Goal: Task Accomplishment & Management: Complete application form

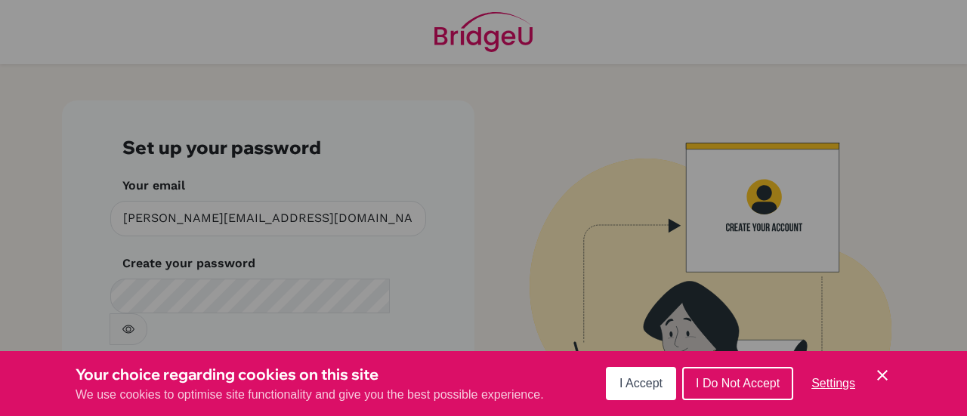
click at [637, 390] on span "I Accept" at bounding box center [640, 383] width 43 height 13
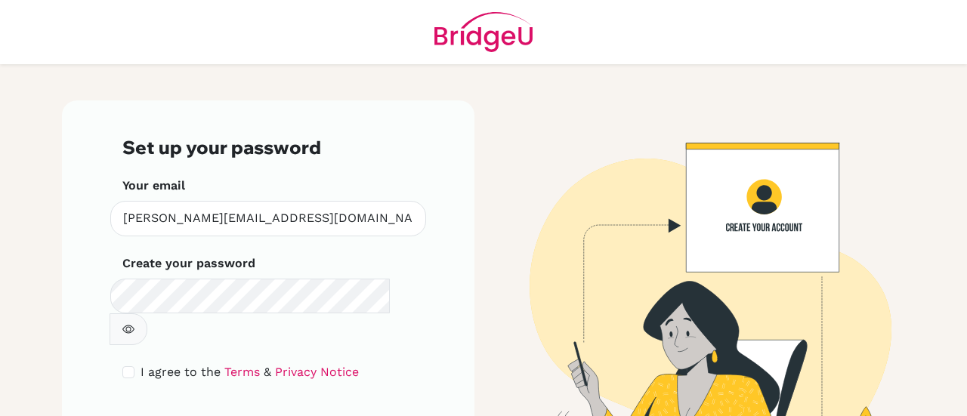
click at [449, 239] on div "Set up your password Your email james.lillington@st-ignatius.com Invalid email …" at bounding box center [268, 294] width 412 height 388
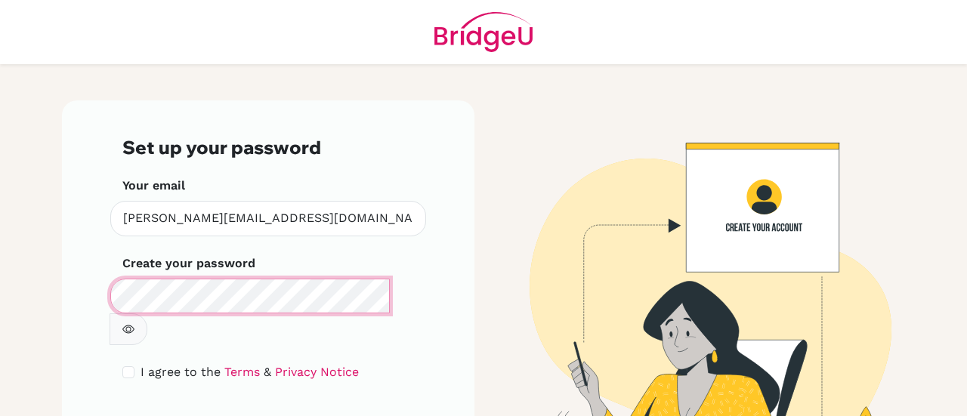
click at [0, 282] on main "Set up your password Your email james.lillington@st-ignatius.com Invalid email …" at bounding box center [483, 208] width 967 height 416
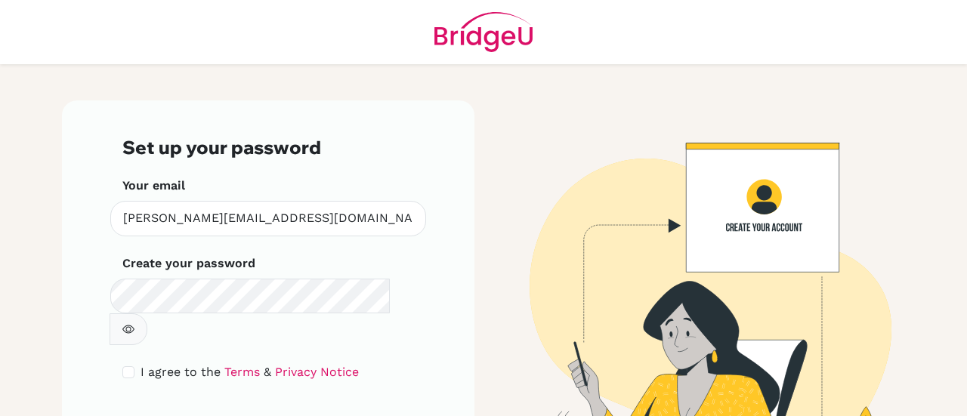
click at [147, 313] on button "button" at bounding box center [129, 329] width 38 height 32
click at [125, 366] on input "checkbox" at bounding box center [128, 372] width 12 height 12
checkbox input "true"
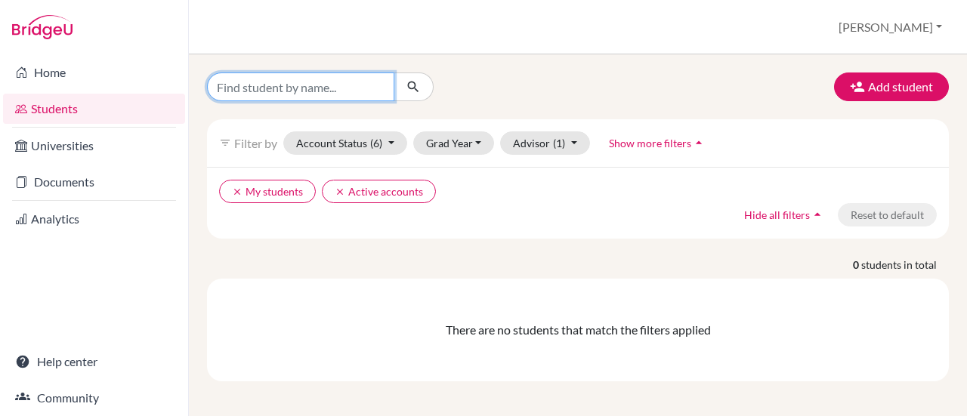
click at [378, 87] on input "Find student by name..." at bounding box center [300, 87] width 187 height 29
type input "madison"
click button "submit" at bounding box center [414, 87] width 40 height 29
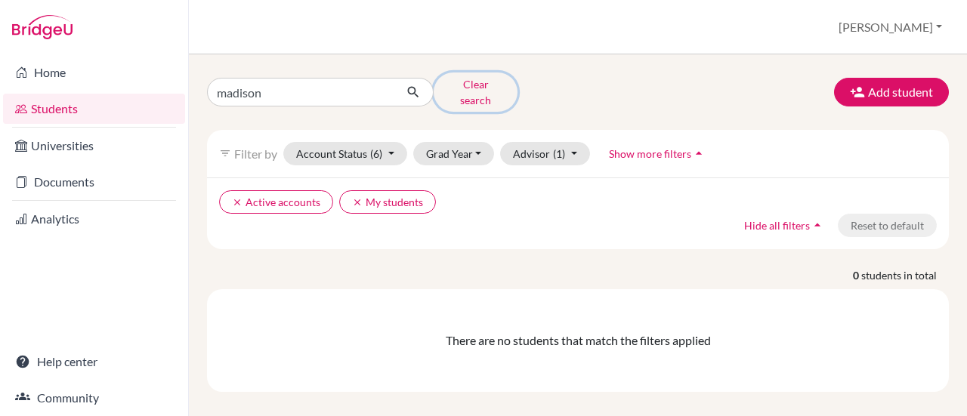
click at [483, 91] on button "Clear search" at bounding box center [476, 92] width 84 height 39
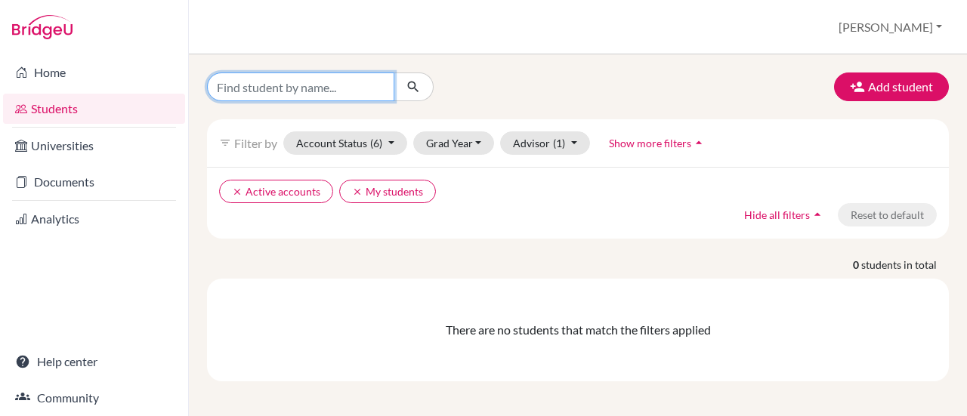
click at [357, 92] on input "Find student by name..." at bounding box center [300, 87] width 187 height 29
type input "madison"
click button "submit" at bounding box center [414, 87] width 40 height 29
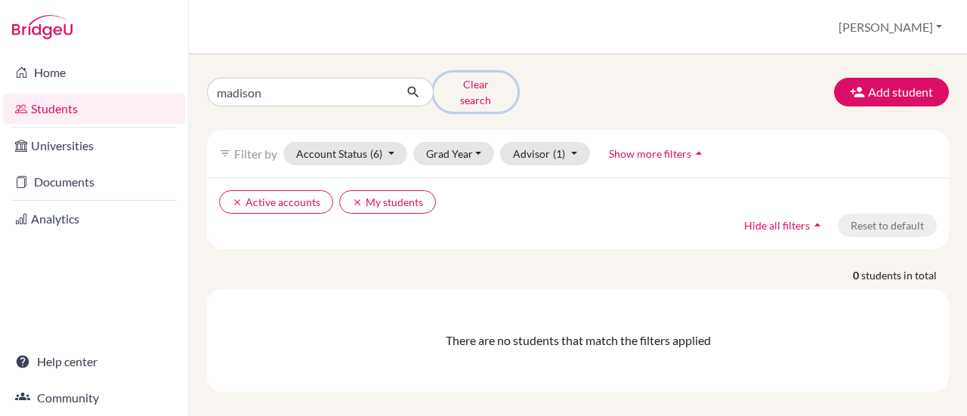
click at [468, 87] on button "Clear search" at bounding box center [476, 92] width 84 height 39
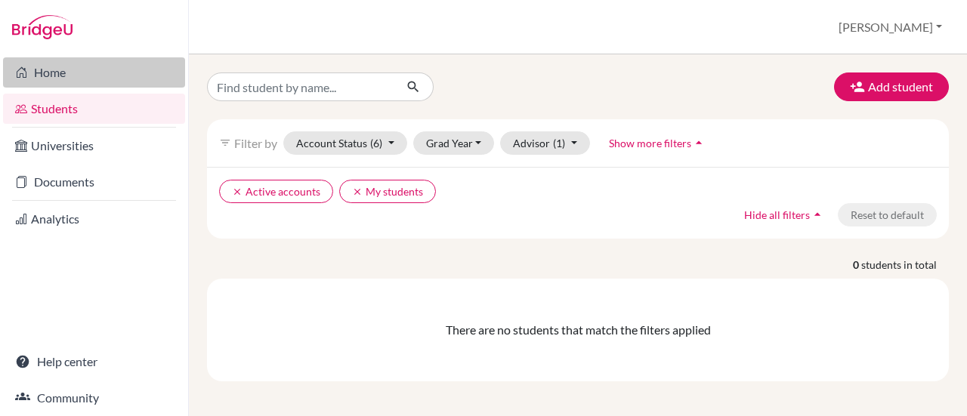
click at [35, 76] on link "Home" at bounding box center [94, 72] width 182 height 30
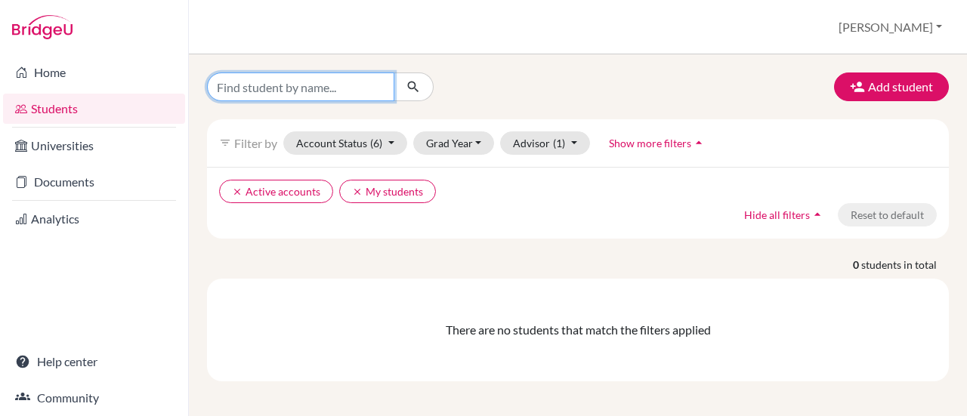
click at [331, 75] on input "Find student by name..." at bounding box center [300, 87] width 187 height 29
type input "[PERSON_NAME]"
click button "submit" at bounding box center [414, 87] width 40 height 29
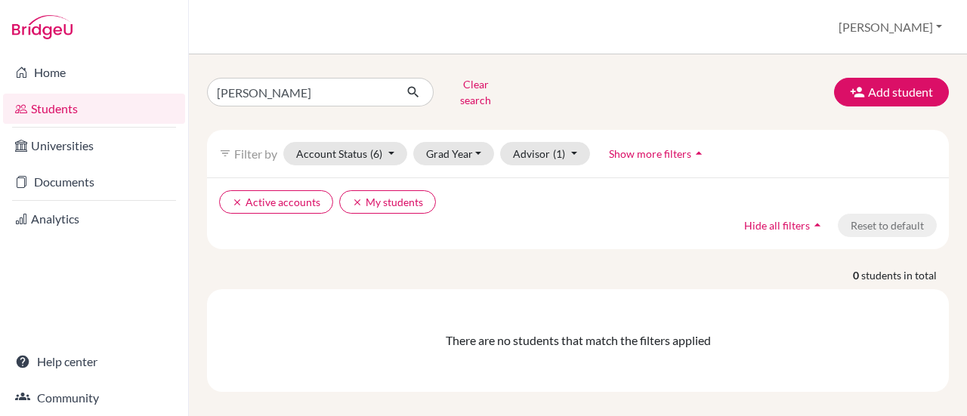
click at [872, 102] on div "[PERSON_NAME] search Add student filter_list Filter by Account Status (6) Activ…" at bounding box center [578, 232] width 742 height 319
click at [859, 91] on icon "button" at bounding box center [857, 92] width 15 height 15
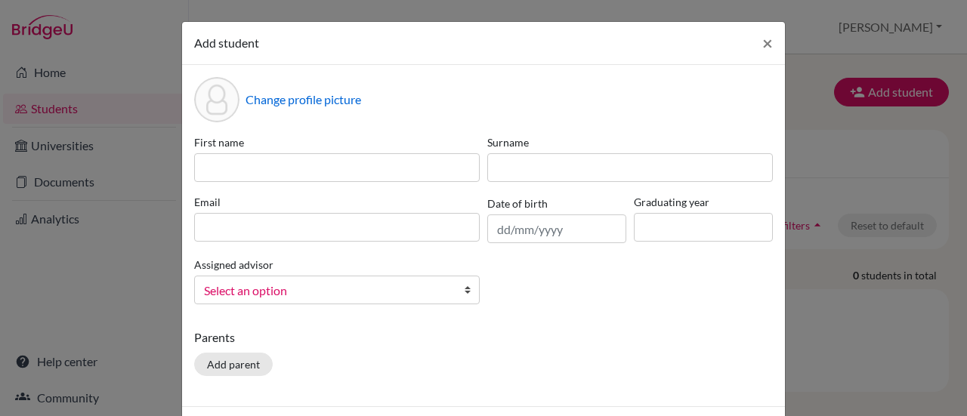
scroll to position [58, 0]
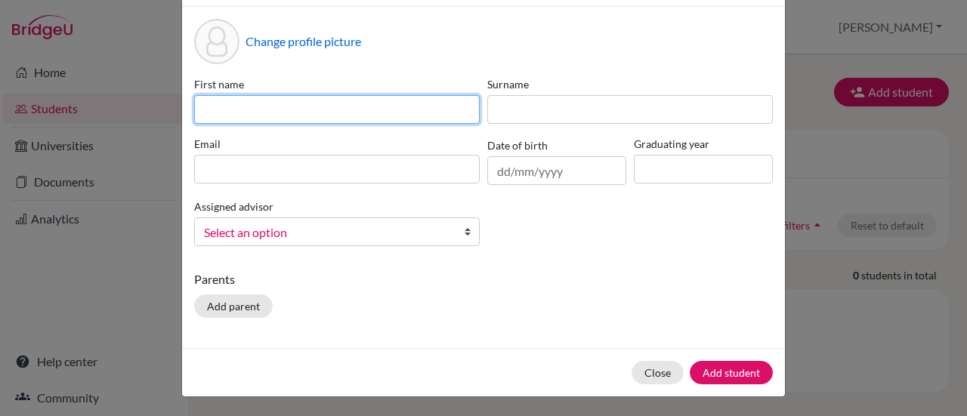
click at [326, 106] on input at bounding box center [337, 109] width 286 height 29
type input "[PERSON_NAME]"
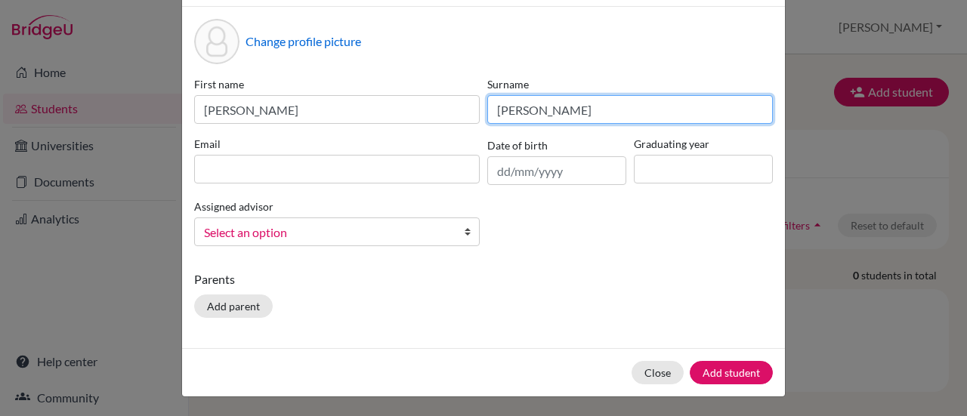
type input "[PERSON_NAME]"
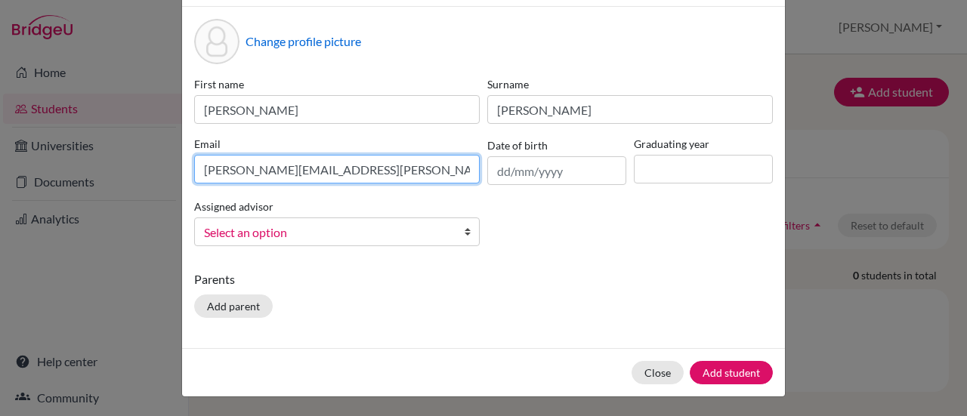
click at [360, 170] on input "[PERSON_NAME][EMAIL_ADDRESS][PERSON_NAME][PERSON_NAME]" at bounding box center [337, 169] width 286 height 29
type input "[PERSON_NAME][EMAIL_ADDRESS][PERSON_NAME][DOMAIN_NAME][PERSON_NAME]"
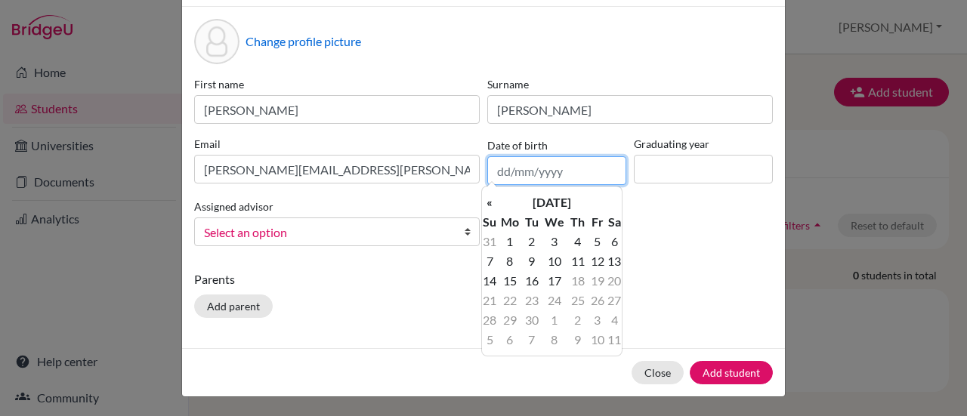
click at [510, 170] on input "text" at bounding box center [556, 170] width 139 height 29
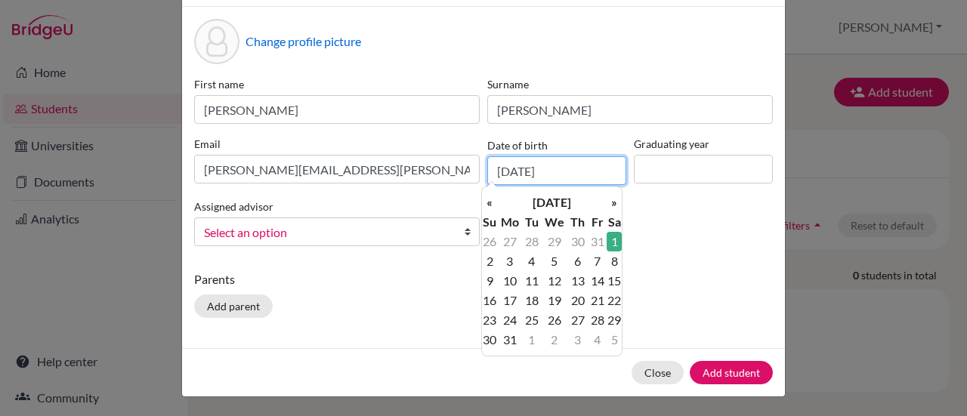
type input "[DATE]"
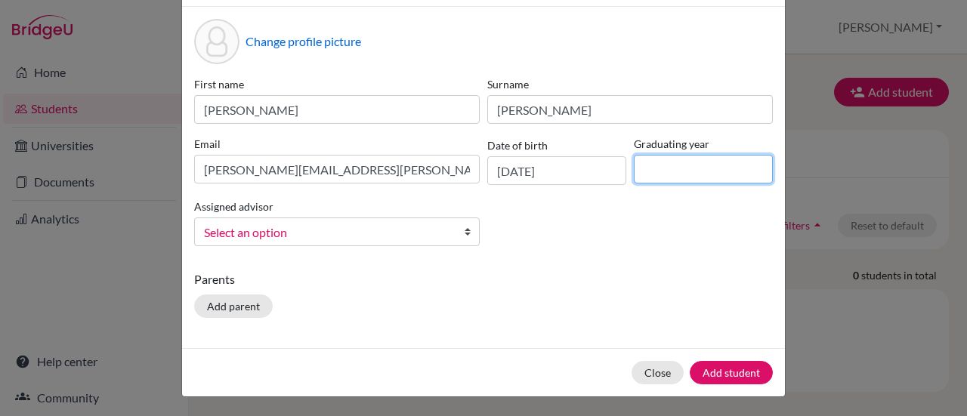
click at [696, 159] on input at bounding box center [703, 169] width 139 height 29
type input "2026"
click at [244, 224] on span "Select an option" at bounding box center [327, 233] width 246 height 20
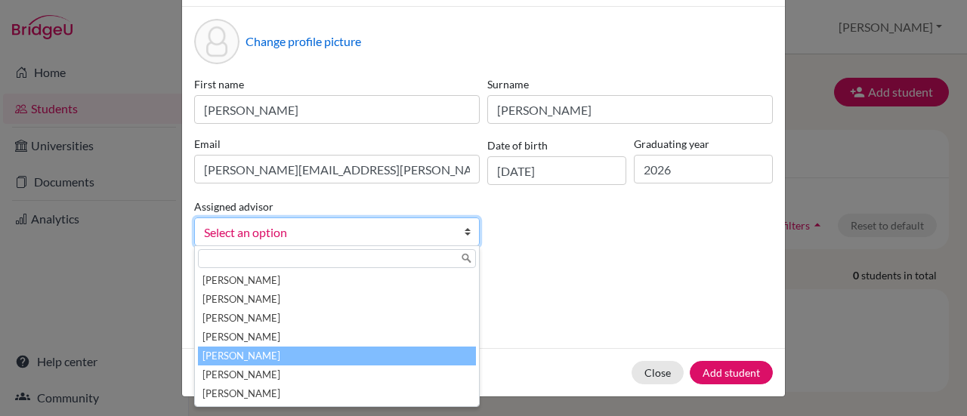
click at [251, 351] on li "[PERSON_NAME]" at bounding box center [337, 356] width 278 height 19
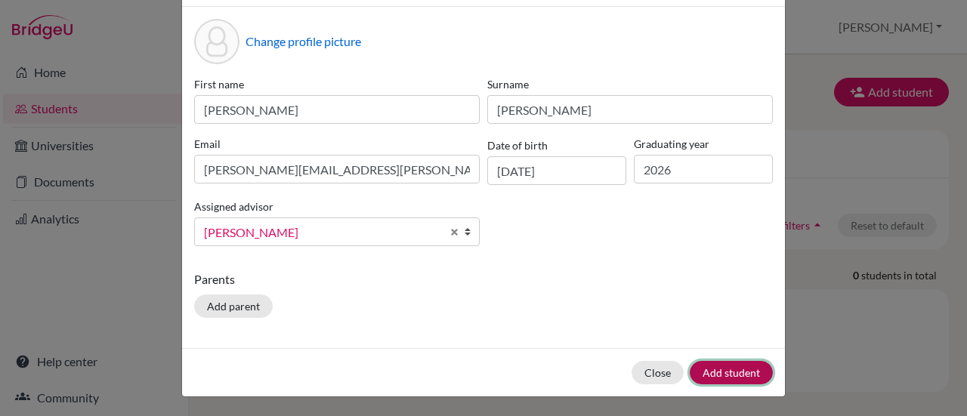
click at [727, 367] on button "Add student" at bounding box center [731, 372] width 83 height 23
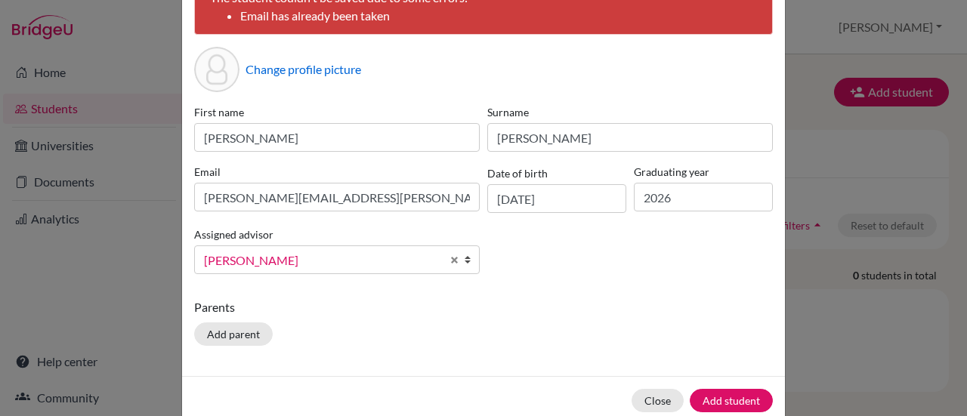
scroll to position [0, 0]
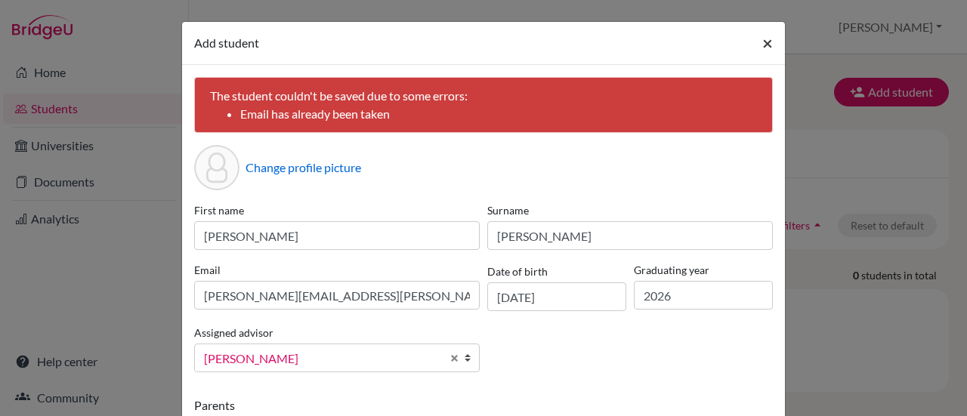
click at [762, 42] on span "×" at bounding box center [767, 43] width 11 height 22
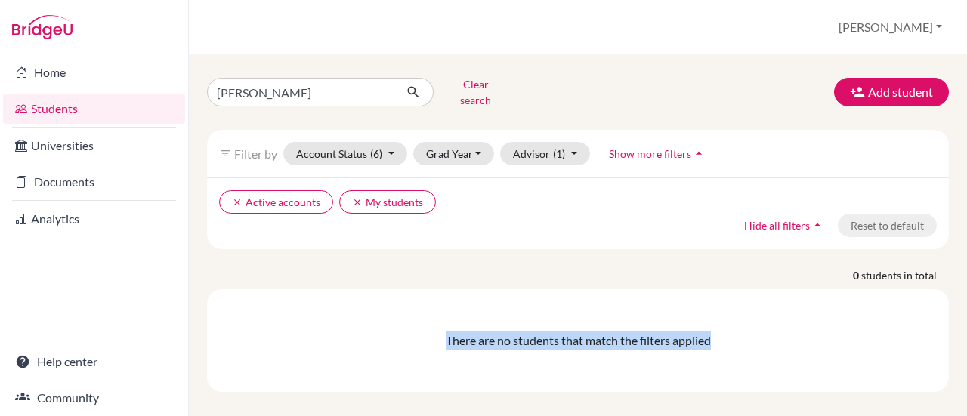
drag, startPoint x: 627, startPoint y: 353, endPoint x: 722, endPoint y: 354, distance: 95.2
click at [722, 354] on div "There are no students that match the filters applied" at bounding box center [578, 340] width 742 height 103
